Goal: Navigation & Orientation: Find specific page/section

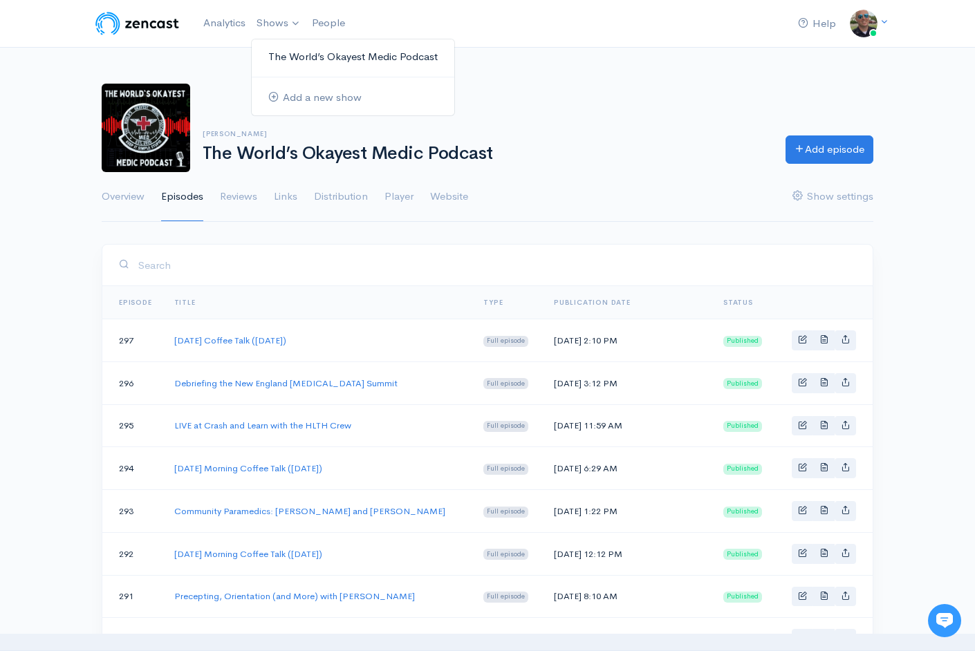
click at [306, 60] on link "The World’s Okayest Medic Podcast" at bounding box center [353, 57] width 203 height 24
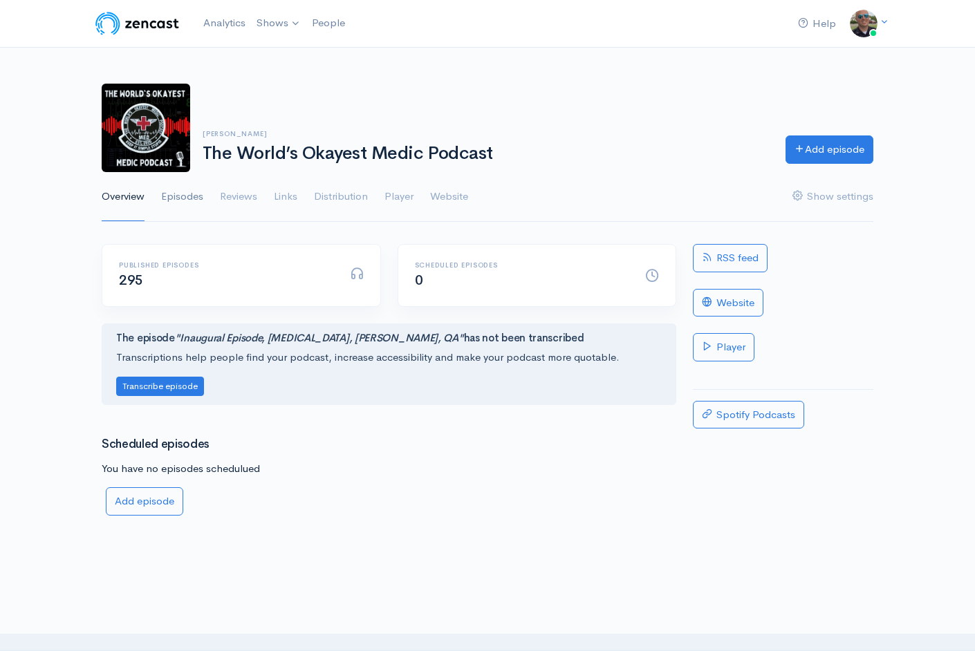
click at [177, 205] on link "Episodes" at bounding box center [182, 197] width 42 height 50
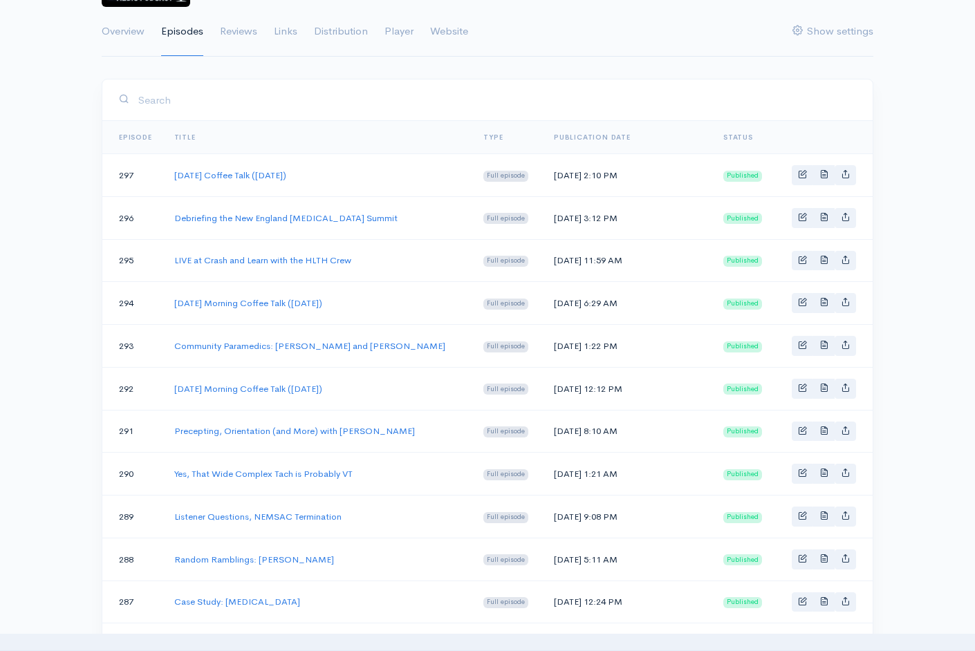
scroll to position [167, 0]
